Goal: Information Seeking & Learning: Learn about a topic

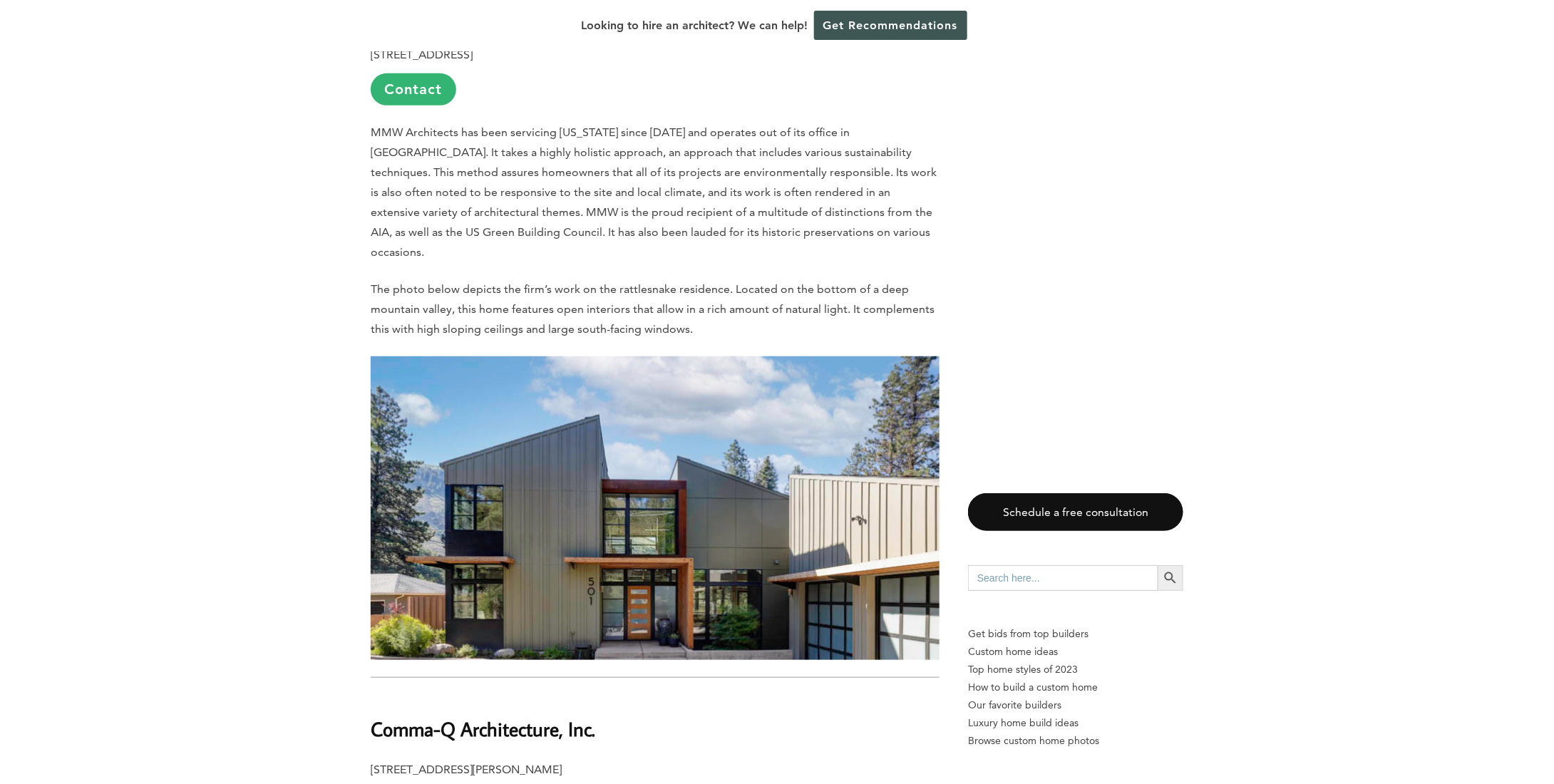
scroll to position [5344, 0]
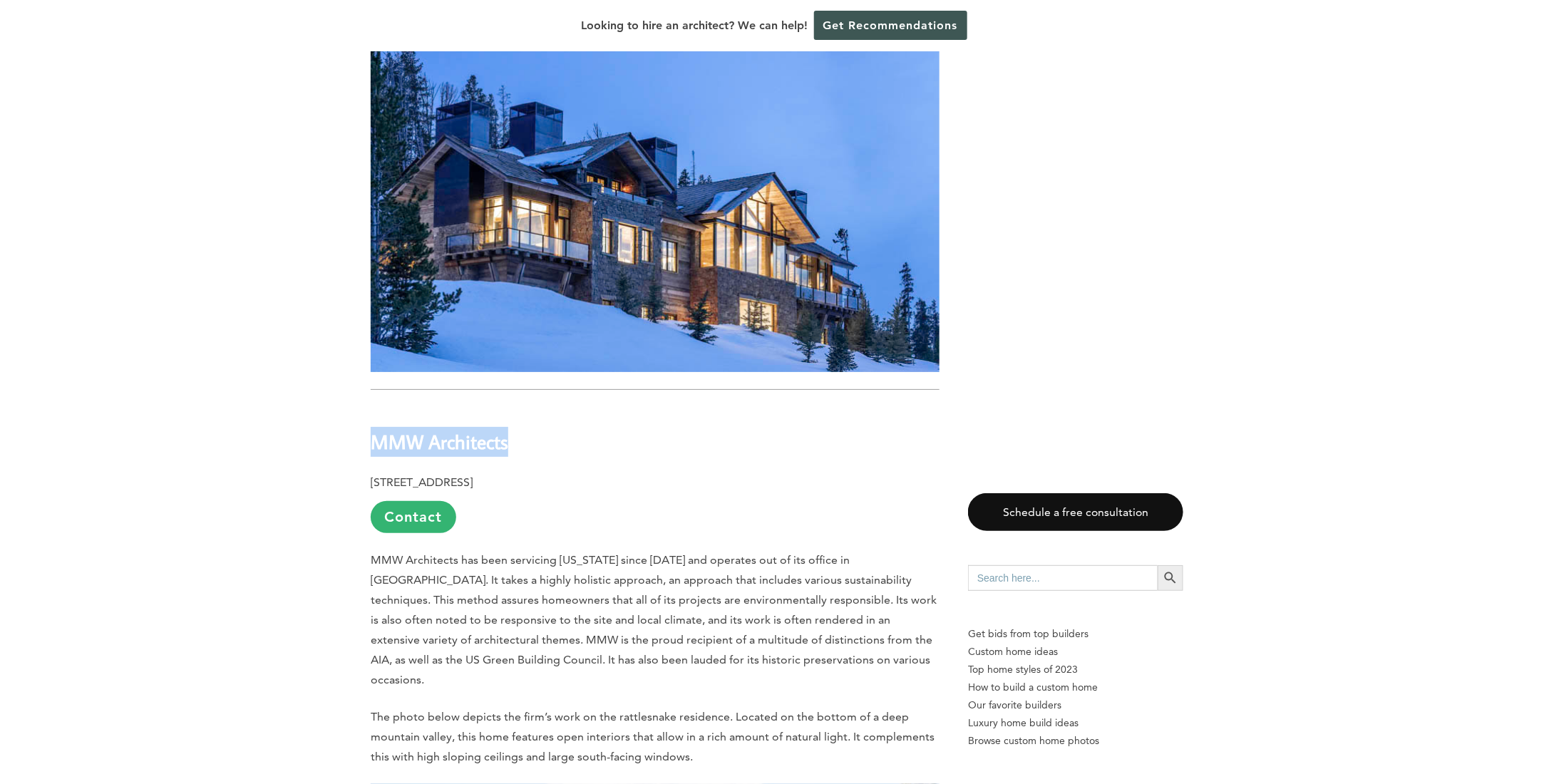
drag, startPoint x: 371, startPoint y: 335, endPoint x: 514, endPoint y: 333, distance: 143.0
click at [514, 407] on h2 "MMW Architects" at bounding box center [655, 431] width 569 height 49
copy b "MMW Architects"
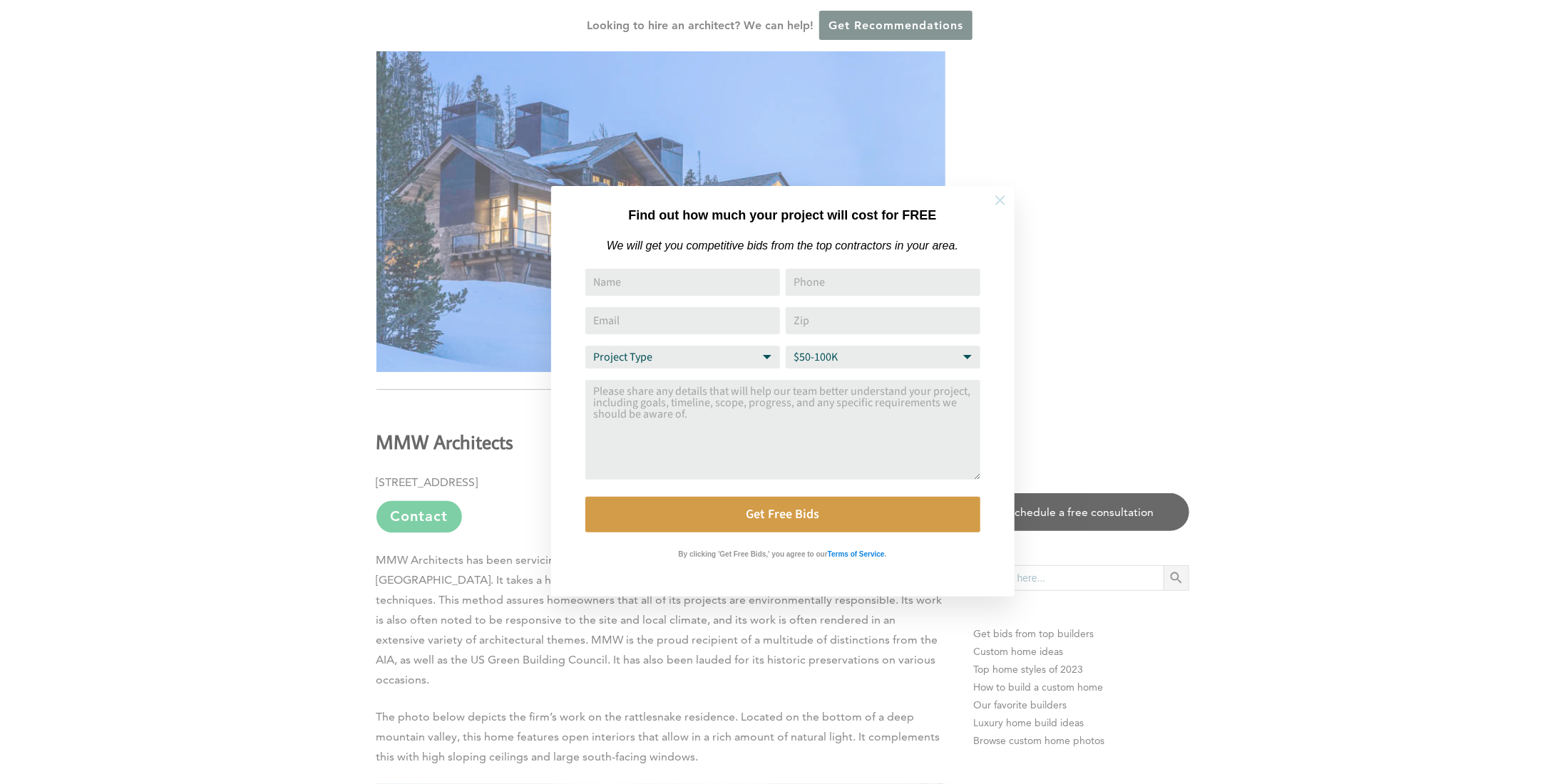
click at [1003, 195] on icon at bounding box center [1000, 200] width 15 height 15
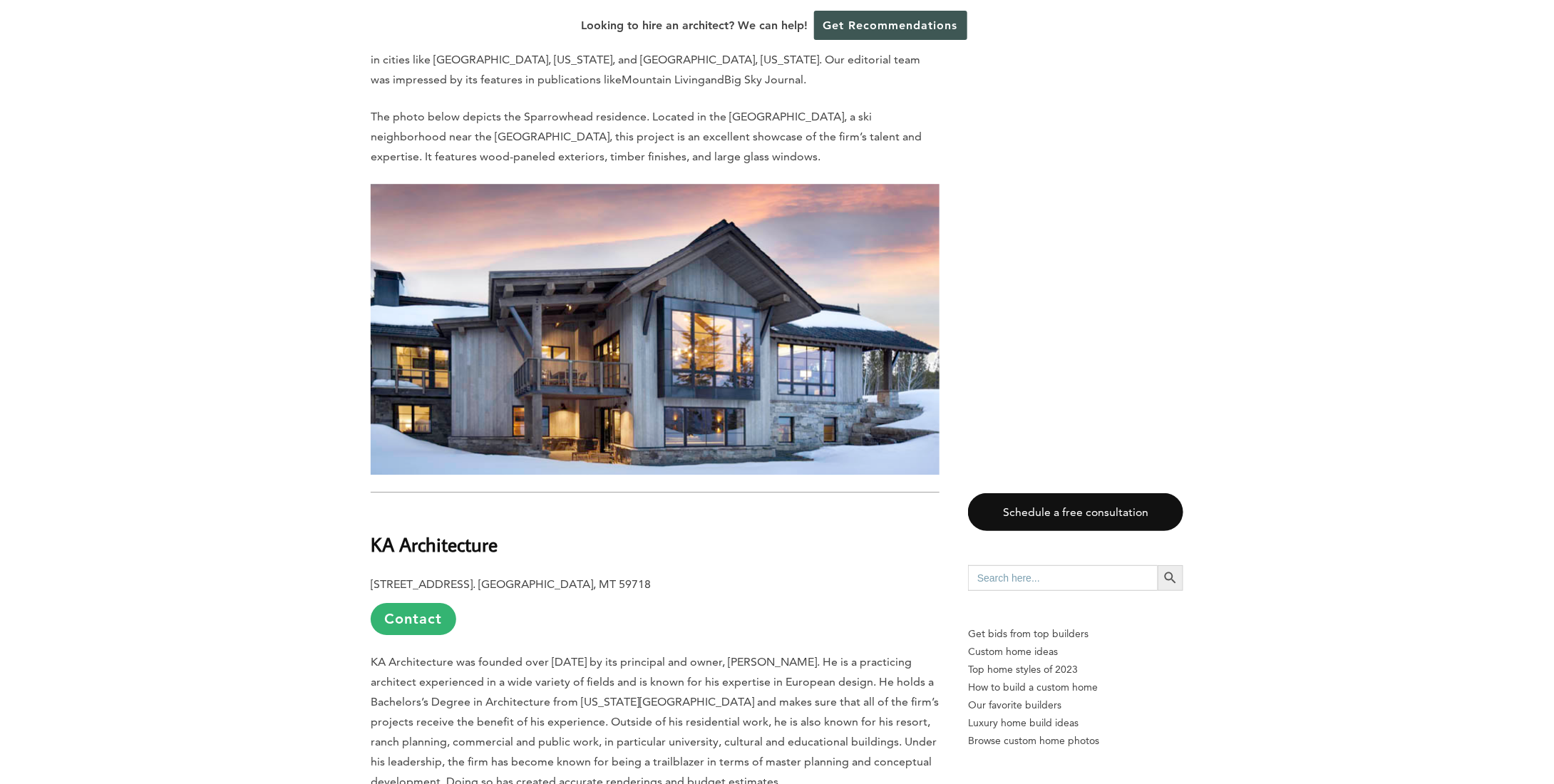
scroll to position [7411, 0]
drag, startPoint x: 499, startPoint y: 395, endPoint x: 370, endPoint y: 394, distance: 129.0
copy b "KA Architecture"
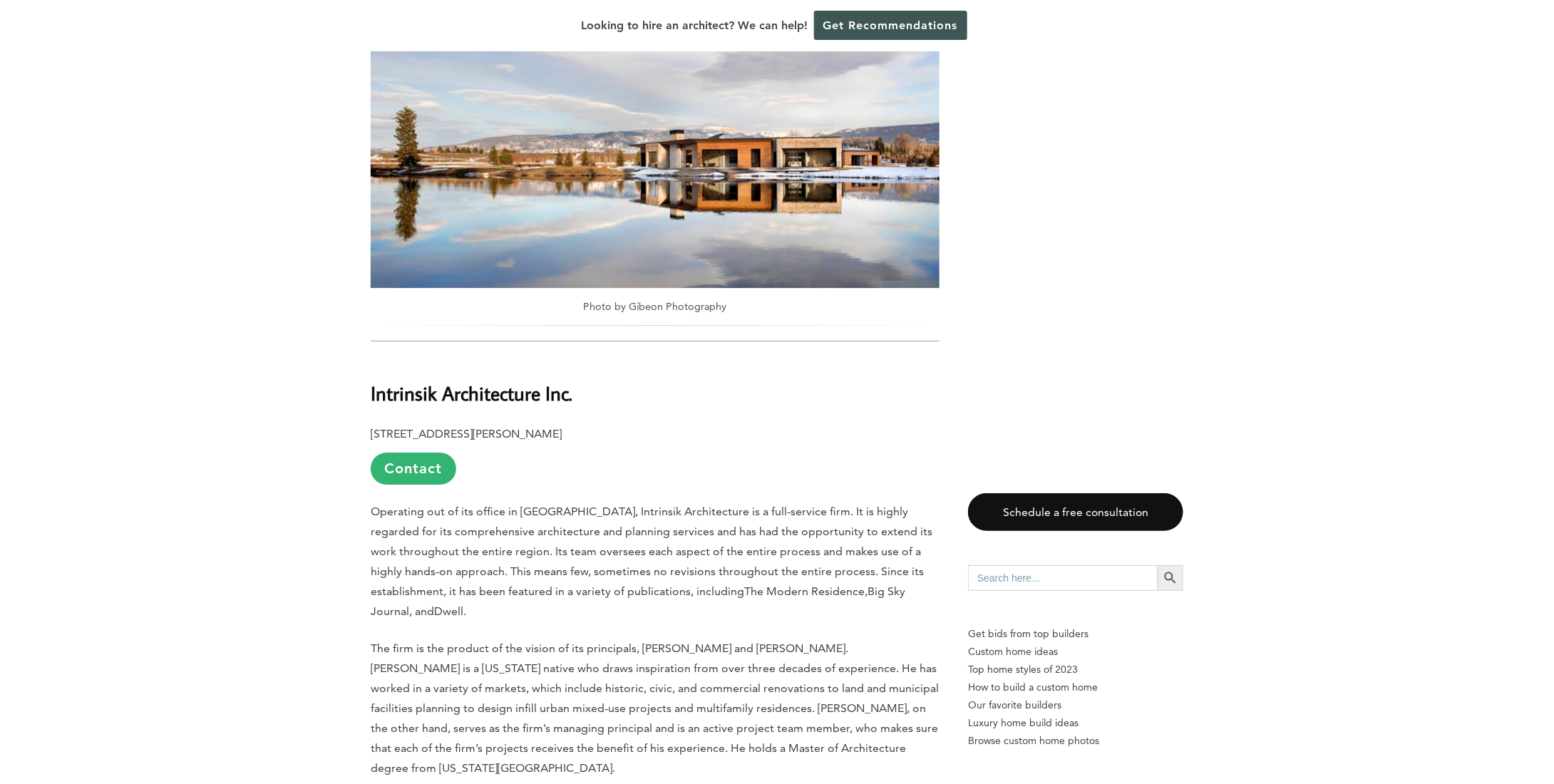
scroll to position [2281, 0]
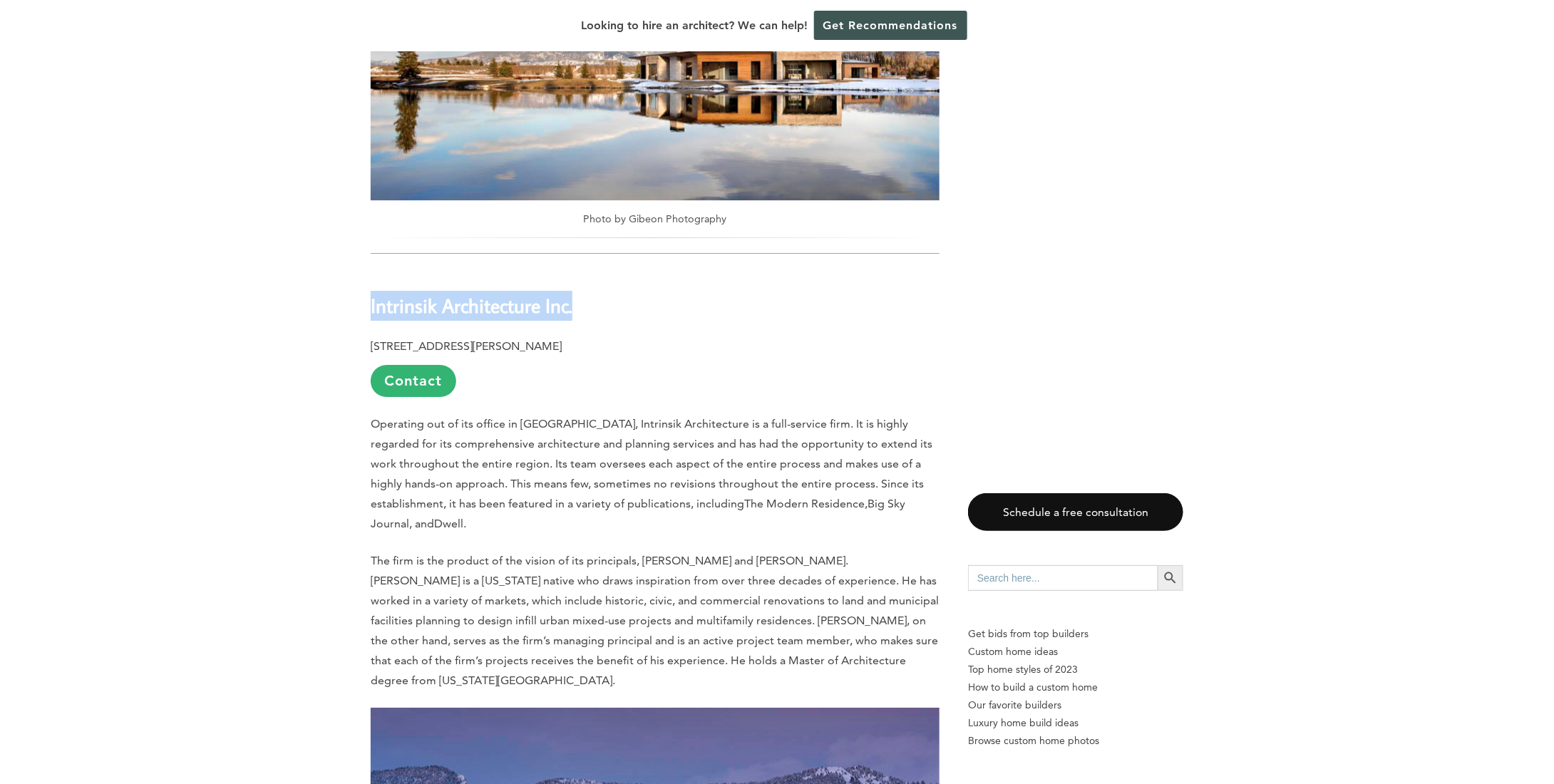
drag, startPoint x: 586, startPoint y: 277, endPoint x: 369, endPoint y: 264, distance: 217.4
copy b "Intrinsik Architecture Inc."
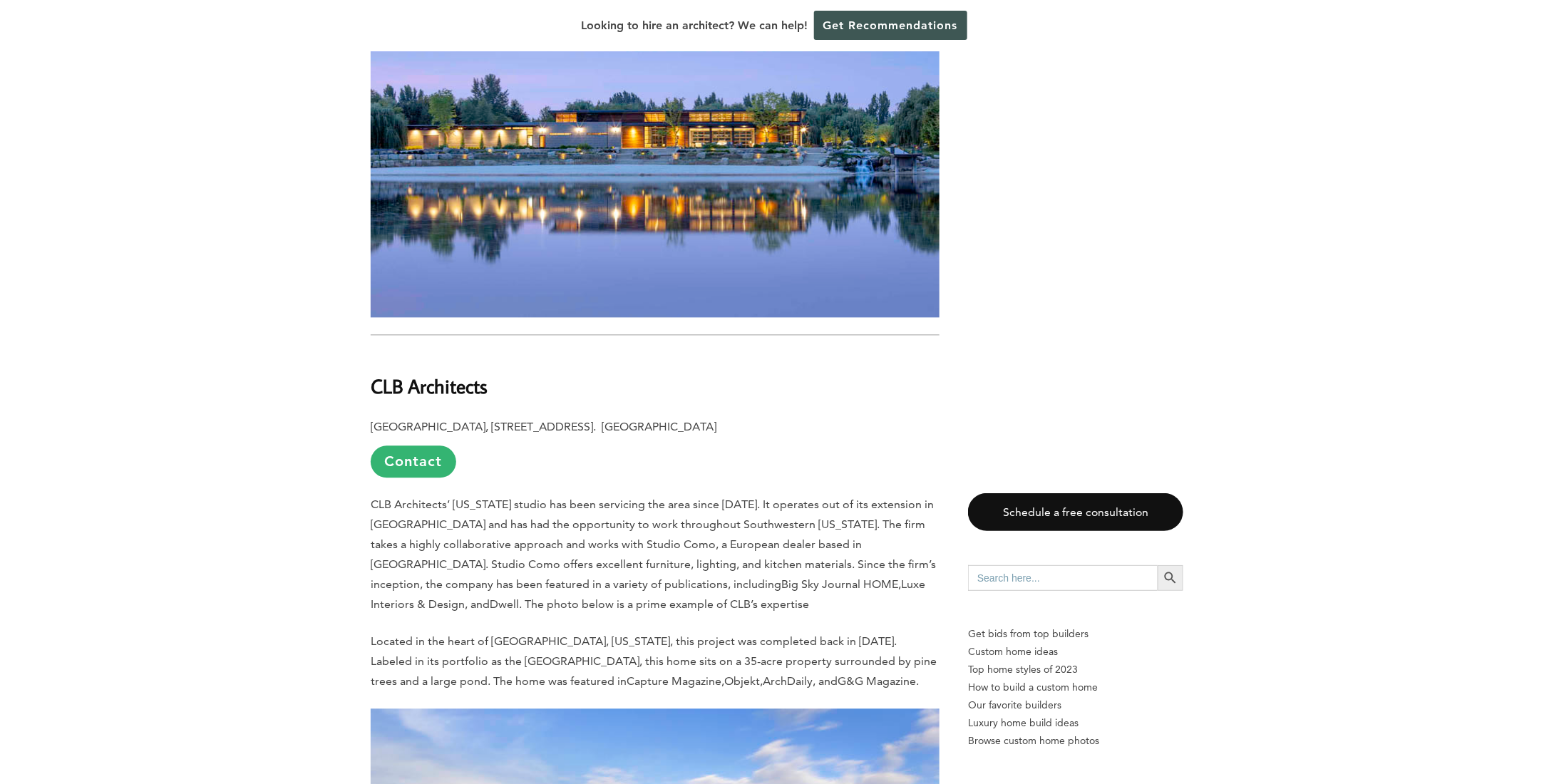
scroll to position [1354, 0]
